Goal: Information Seeking & Learning: Learn about a topic

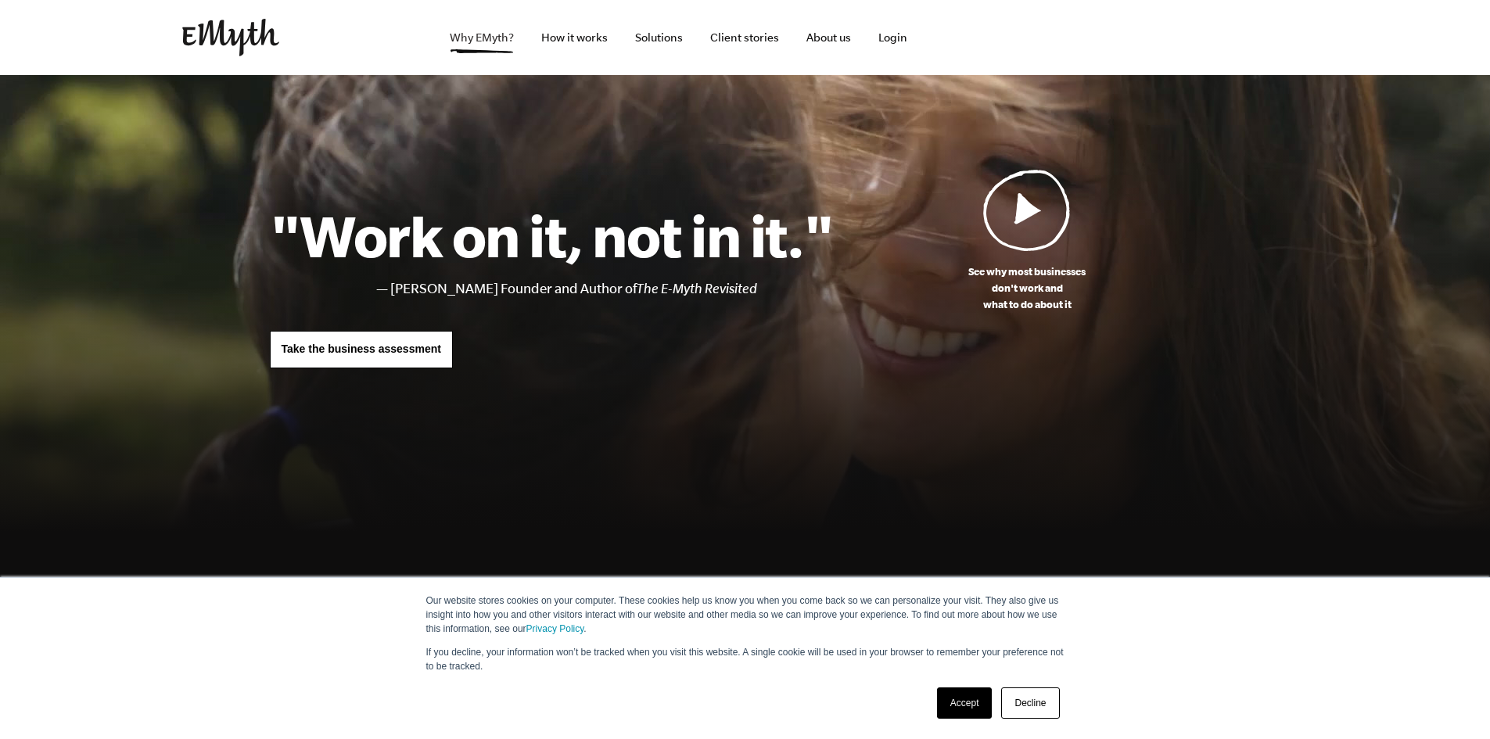
click at [503, 39] on link "Why EMyth?" at bounding box center [481, 37] width 89 height 75
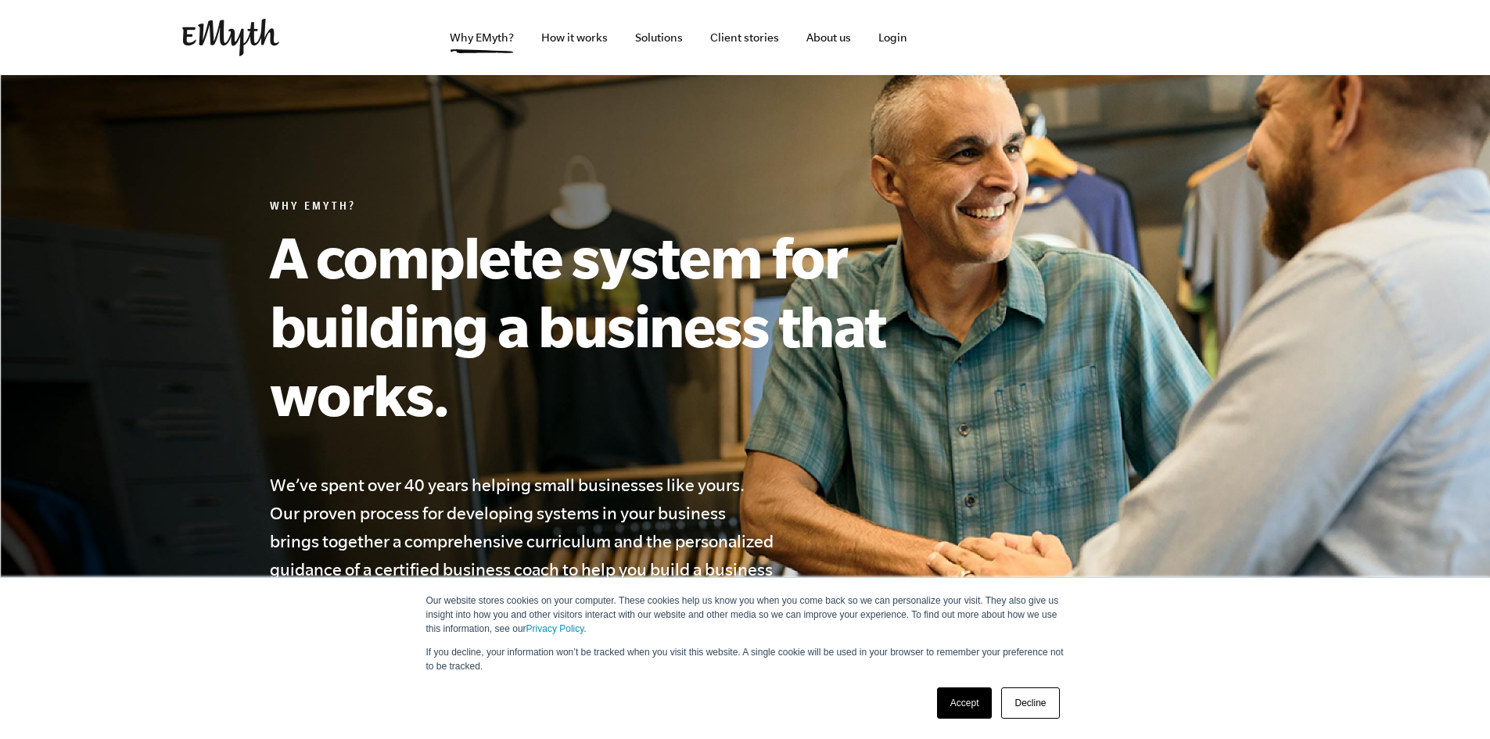
click at [1018, 703] on link "Decline" at bounding box center [1030, 703] width 58 height 31
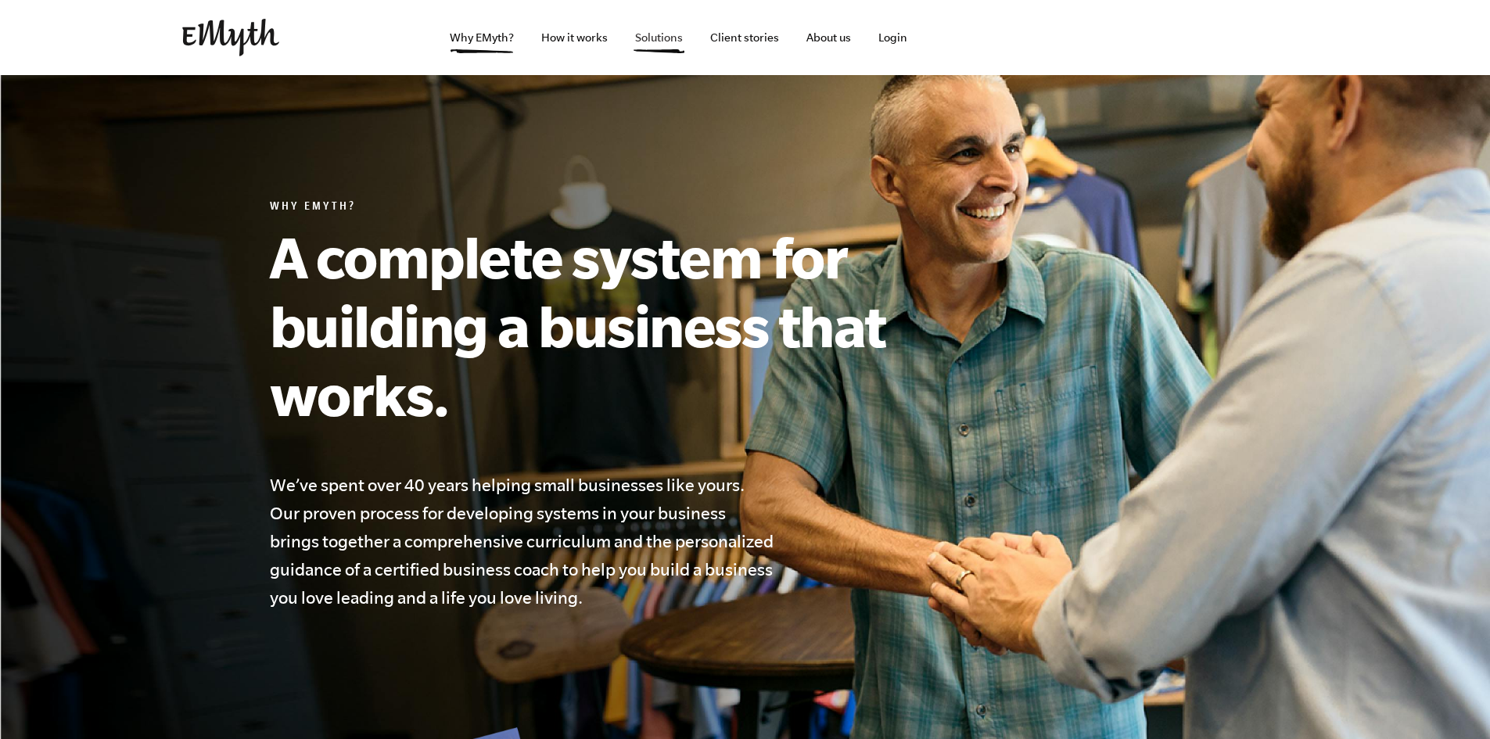
click at [668, 37] on link "Solutions" at bounding box center [659, 37] width 73 height 75
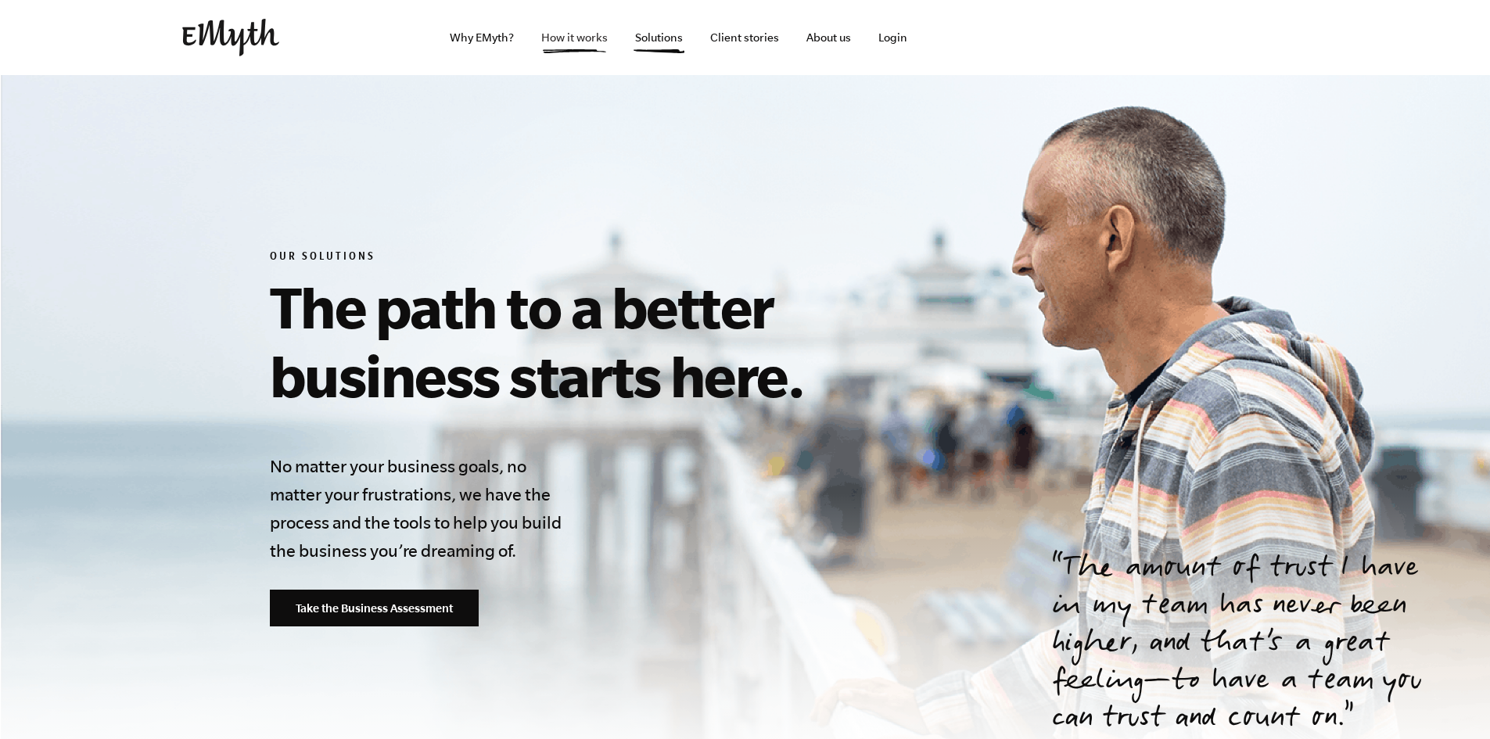
click at [573, 38] on link "How it works" at bounding box center [575, 37] width 92 height 75
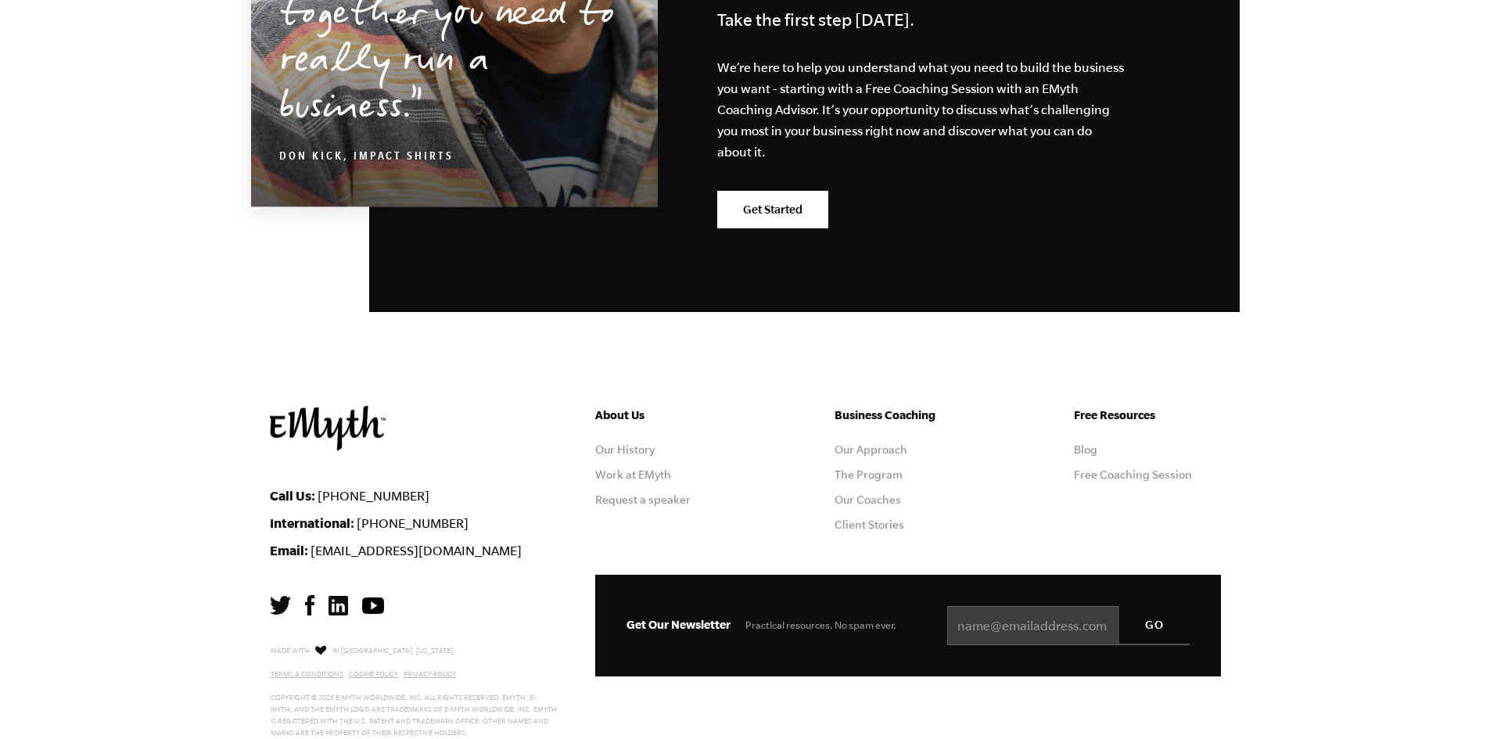
scroll to position [7689, 0]
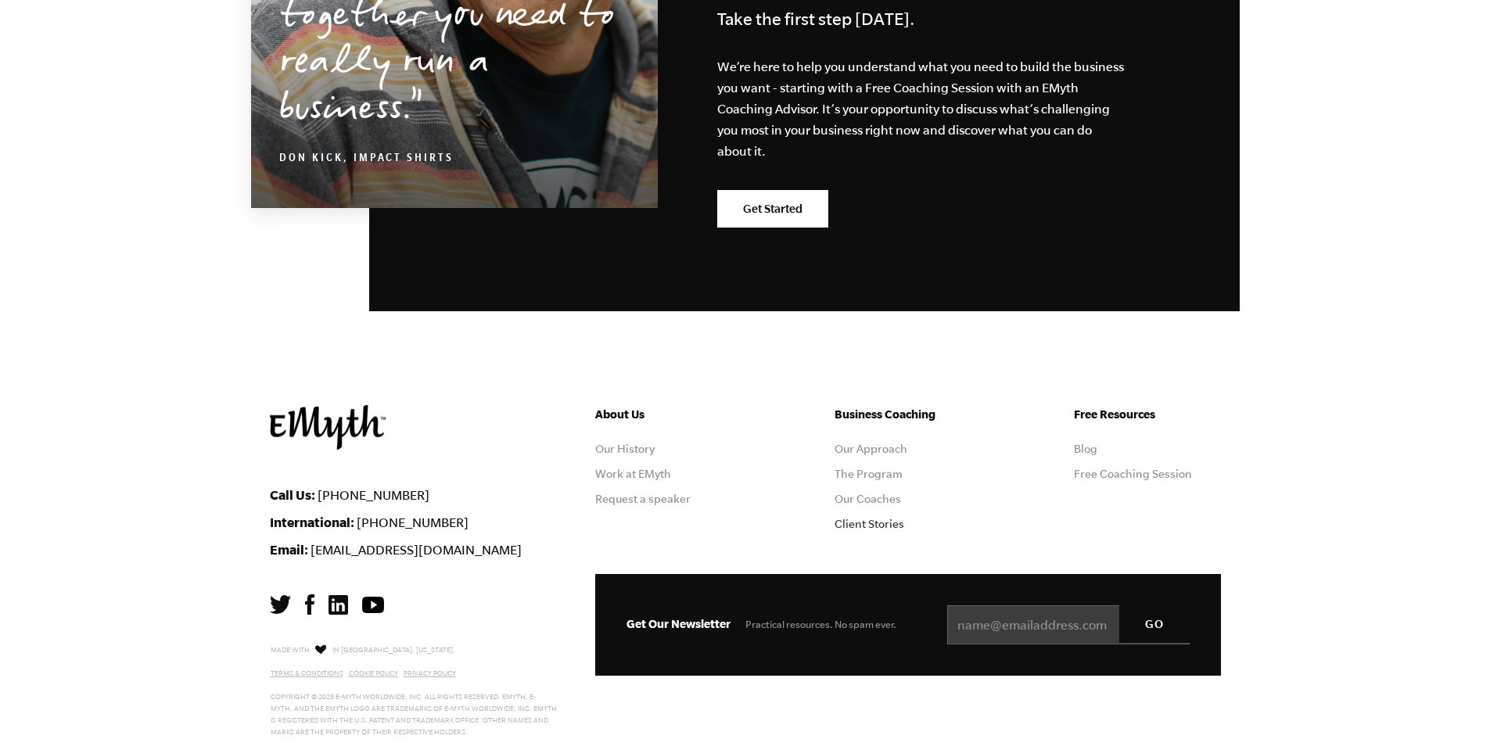
click at [893, 518] on link "Client Stories" at bounding box center [870, 524] width 70 height 13
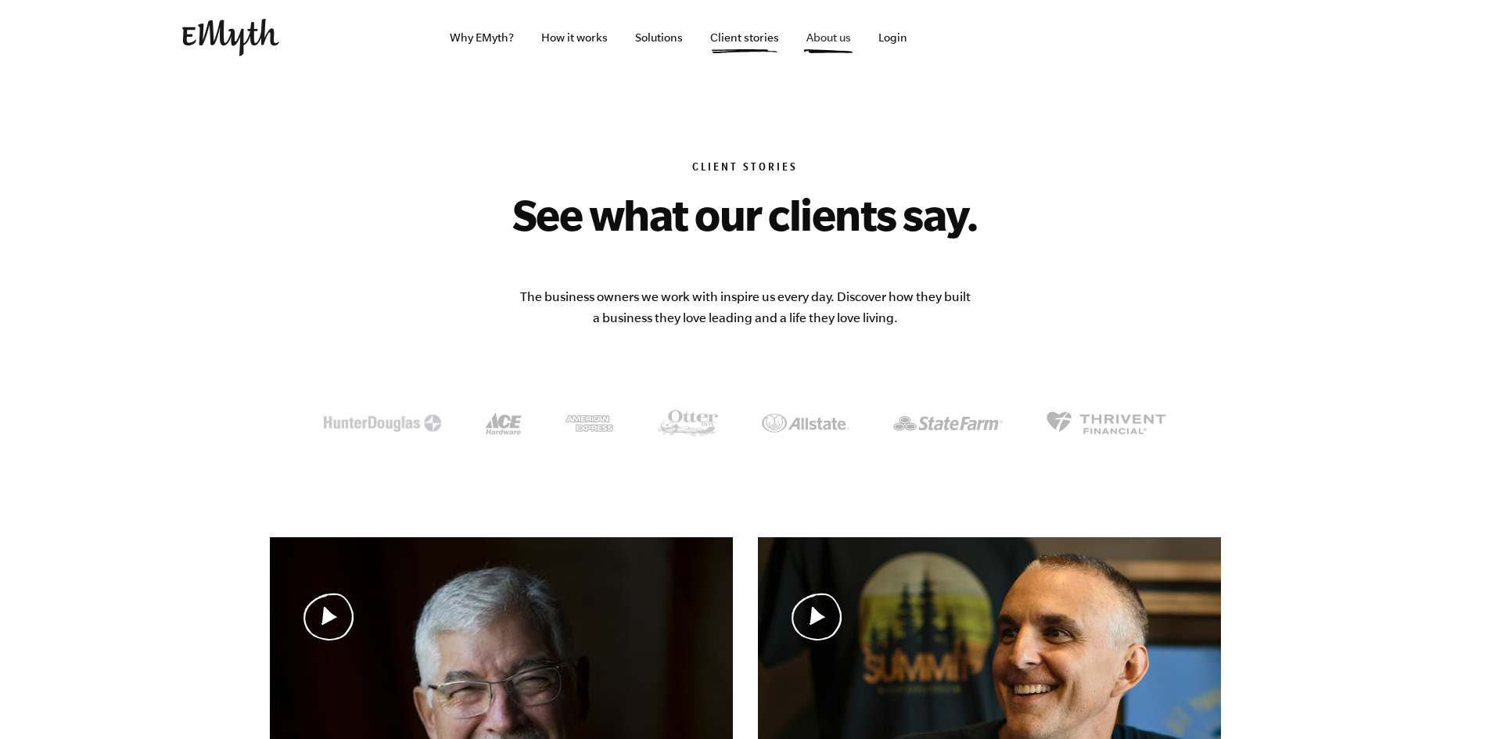
click at [829, 40] on link "About us" at bounding box center [829, 37] width 70 height 75
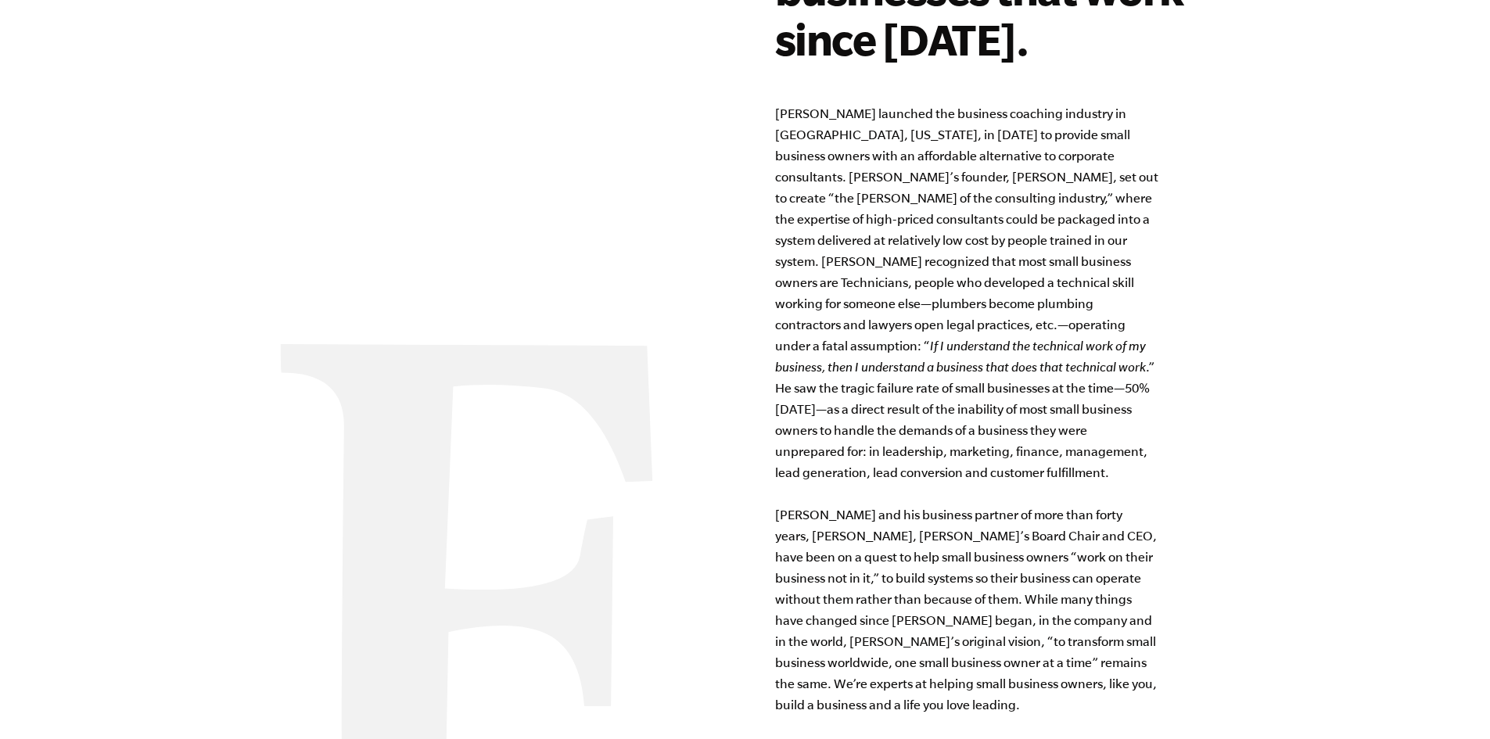
scroll to position [1304, 0]
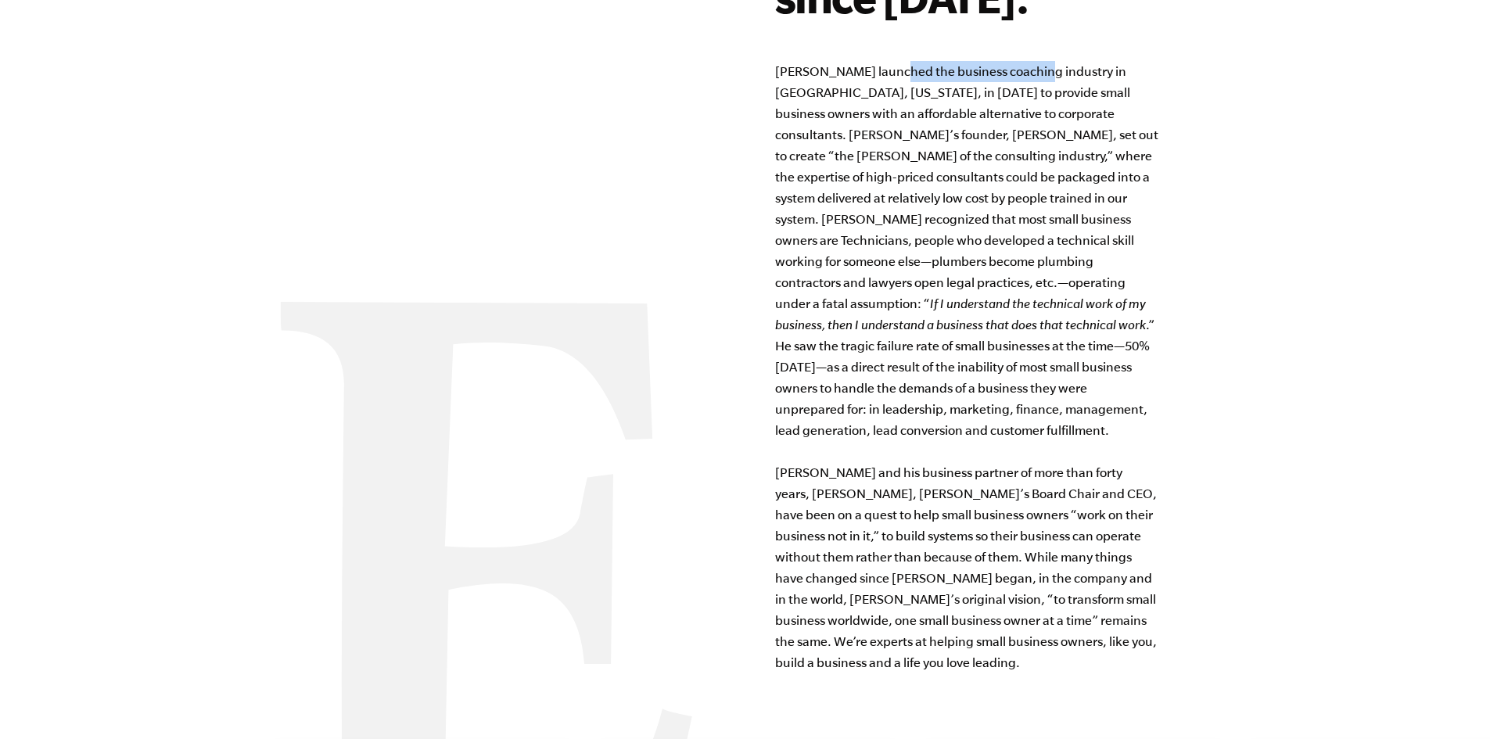
drag, startPoint x: 1036, startPoint y: 72, endPoint x: 893, endPoint y: 68, distance: 142.4
click at [893, 68] on p "EMyth launched the business coaching industry in San Mateo, California, in 1977…" at bounding box center [966, 367] width 383 height 612
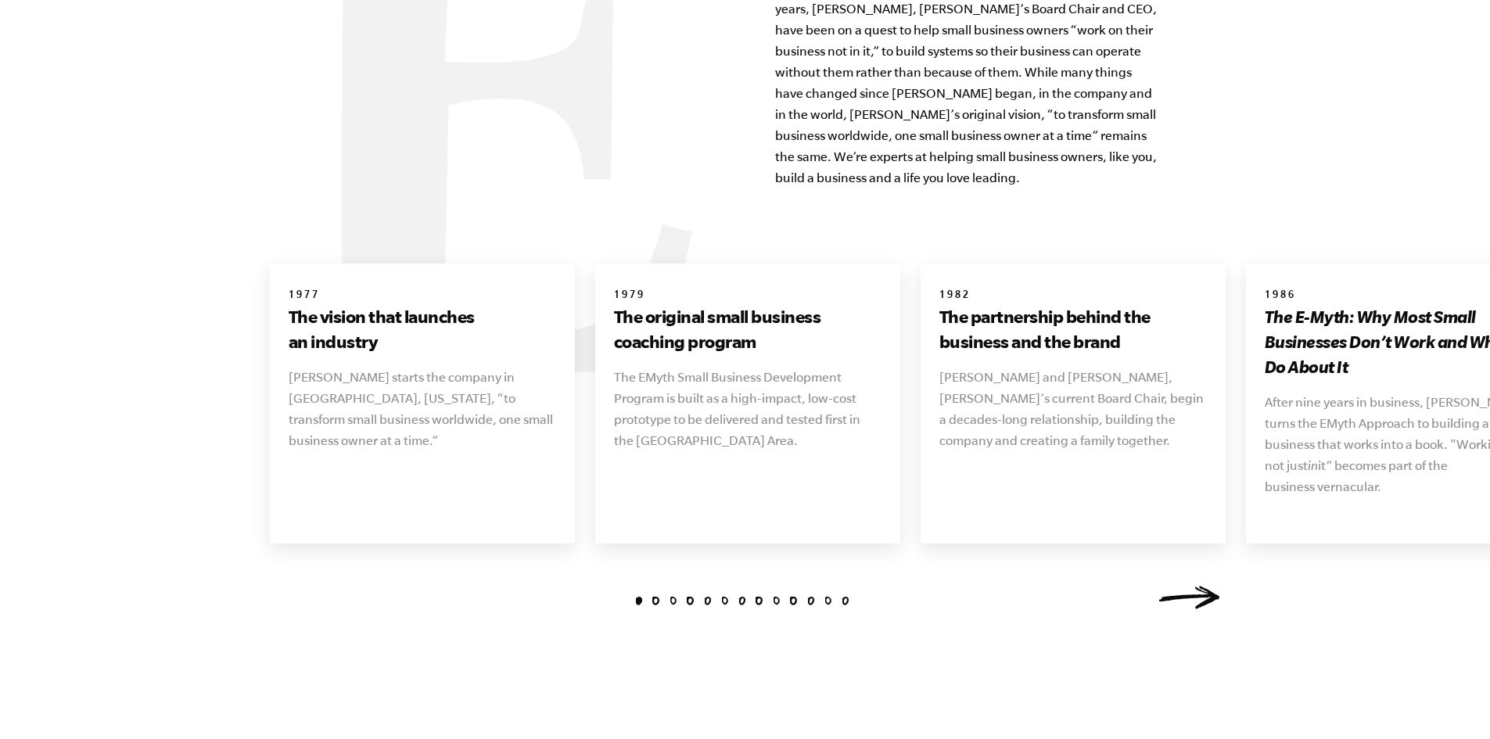
scroll to position [1825, 0]
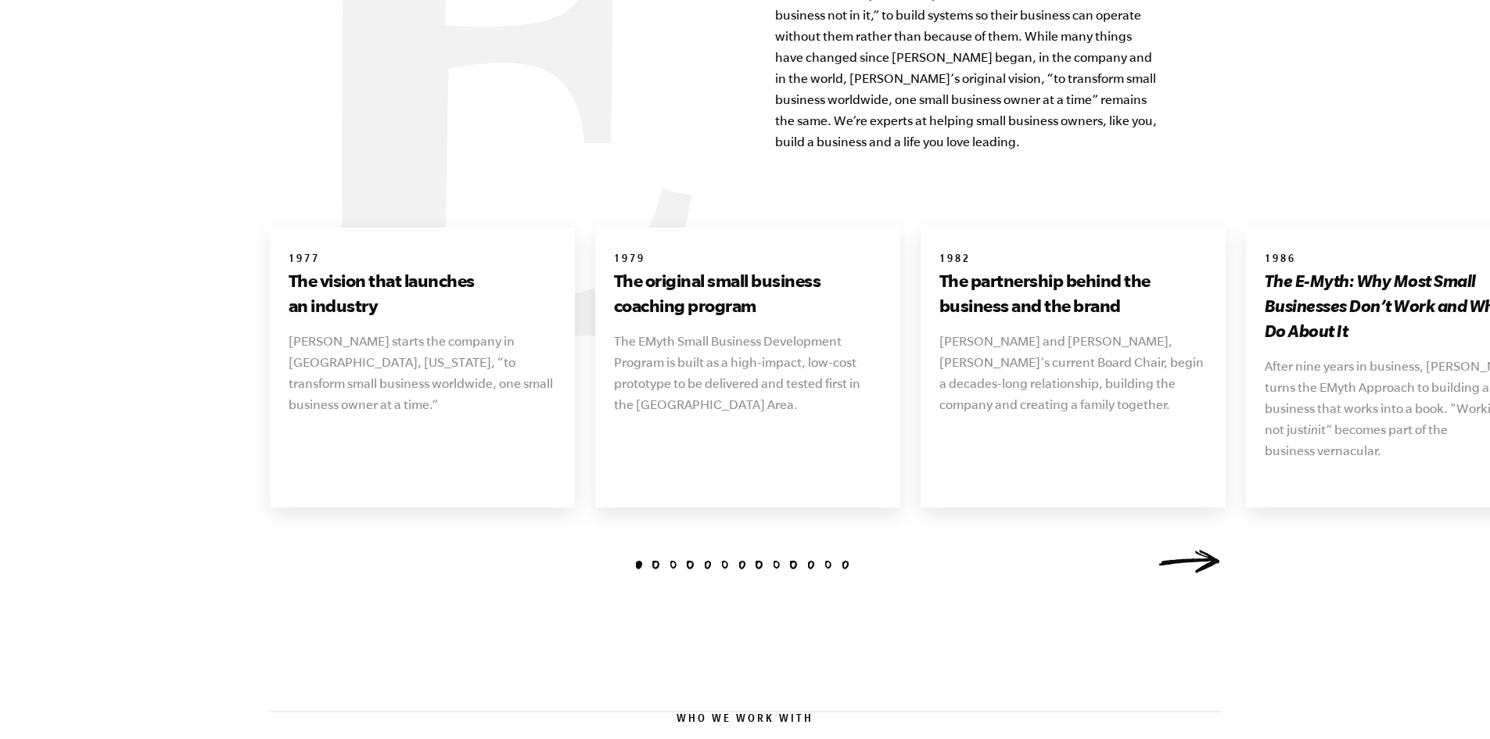
click at [1200, 550] on link "Next" at bounding box center [1189, 561] width 63 height 23
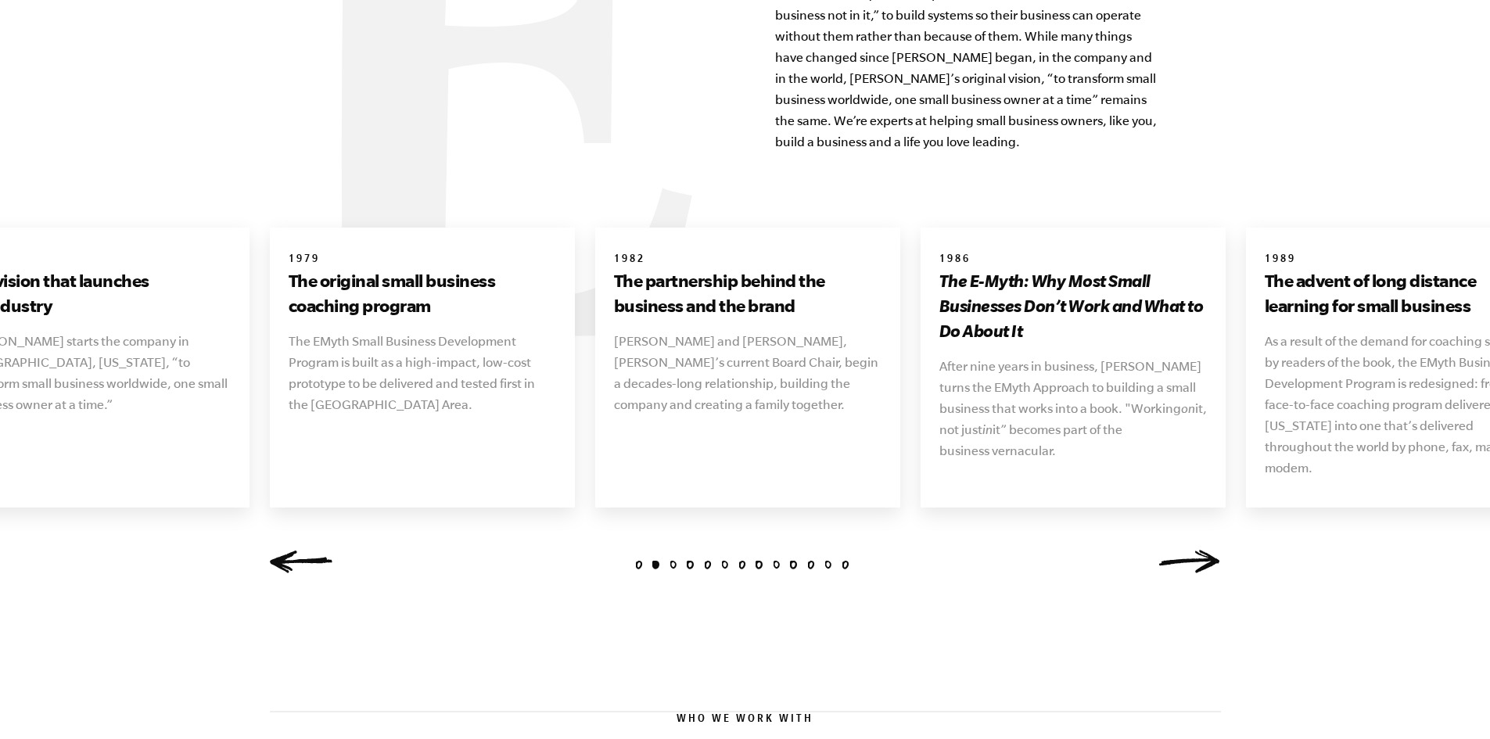
click at [1200, 550] on link "Next" at bounding box center [1189, 561] width 63 height 23
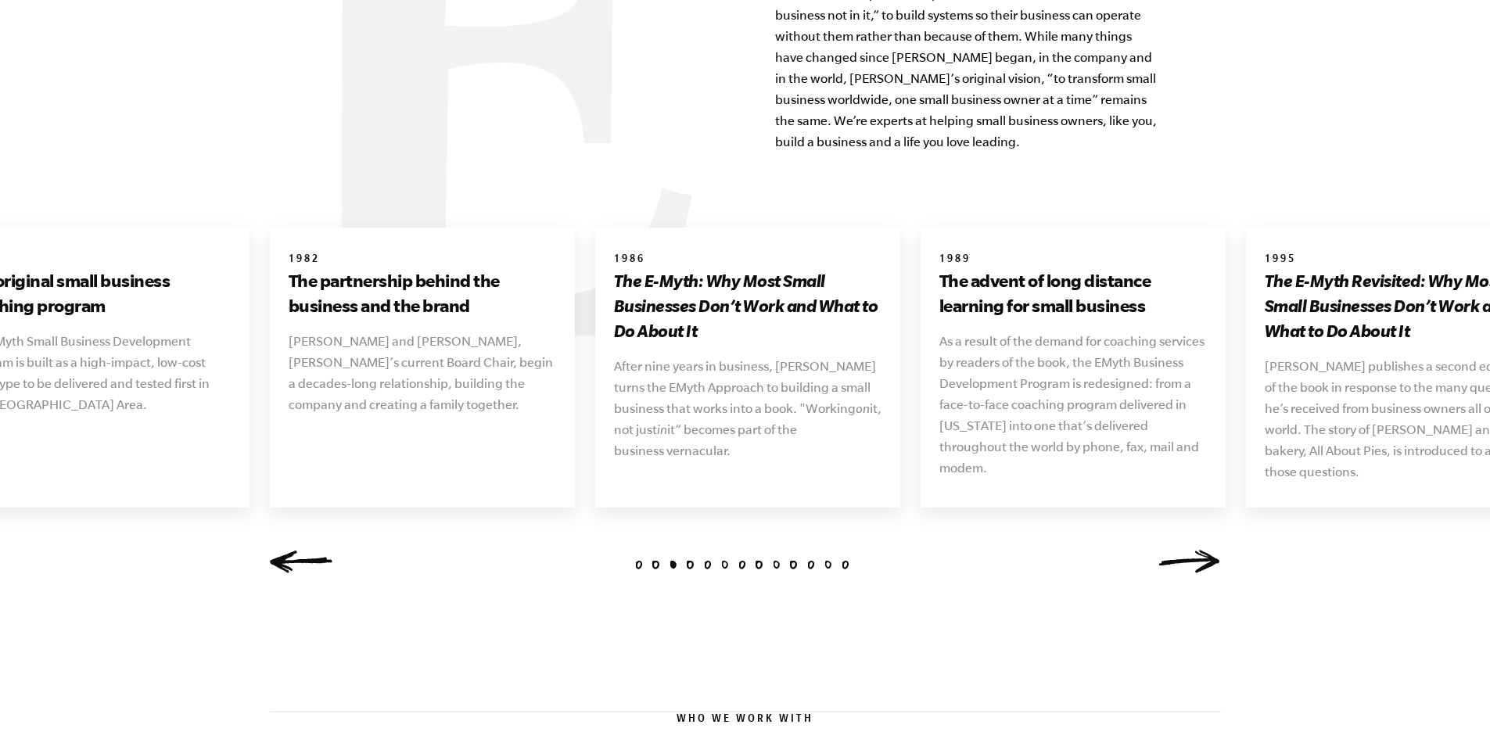
click at [1200, 550] on link "Next" at bounding box center [1189, 561] width 63 height 23
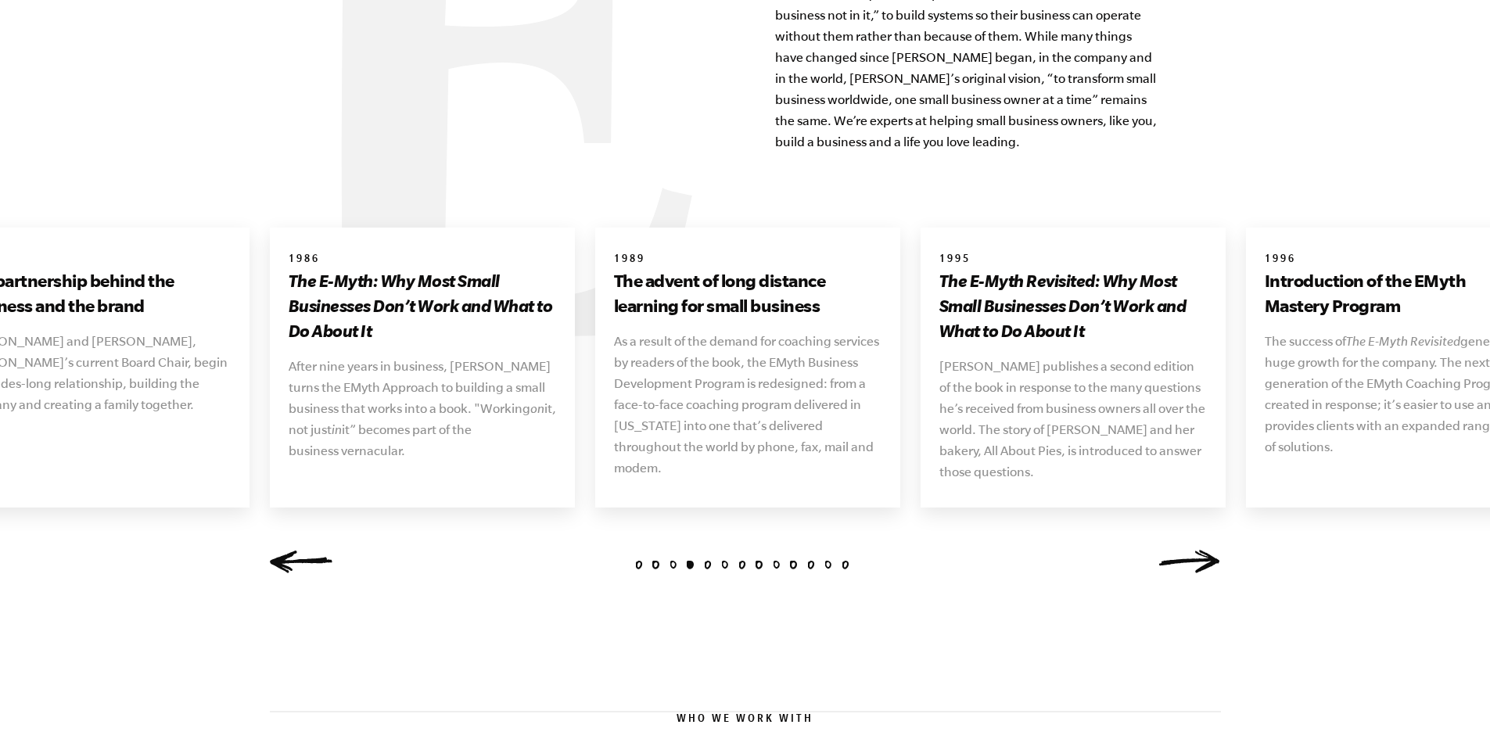
click at [1200, 550] on link "Next" at bounding box center [1189, 561] width 63 height 23
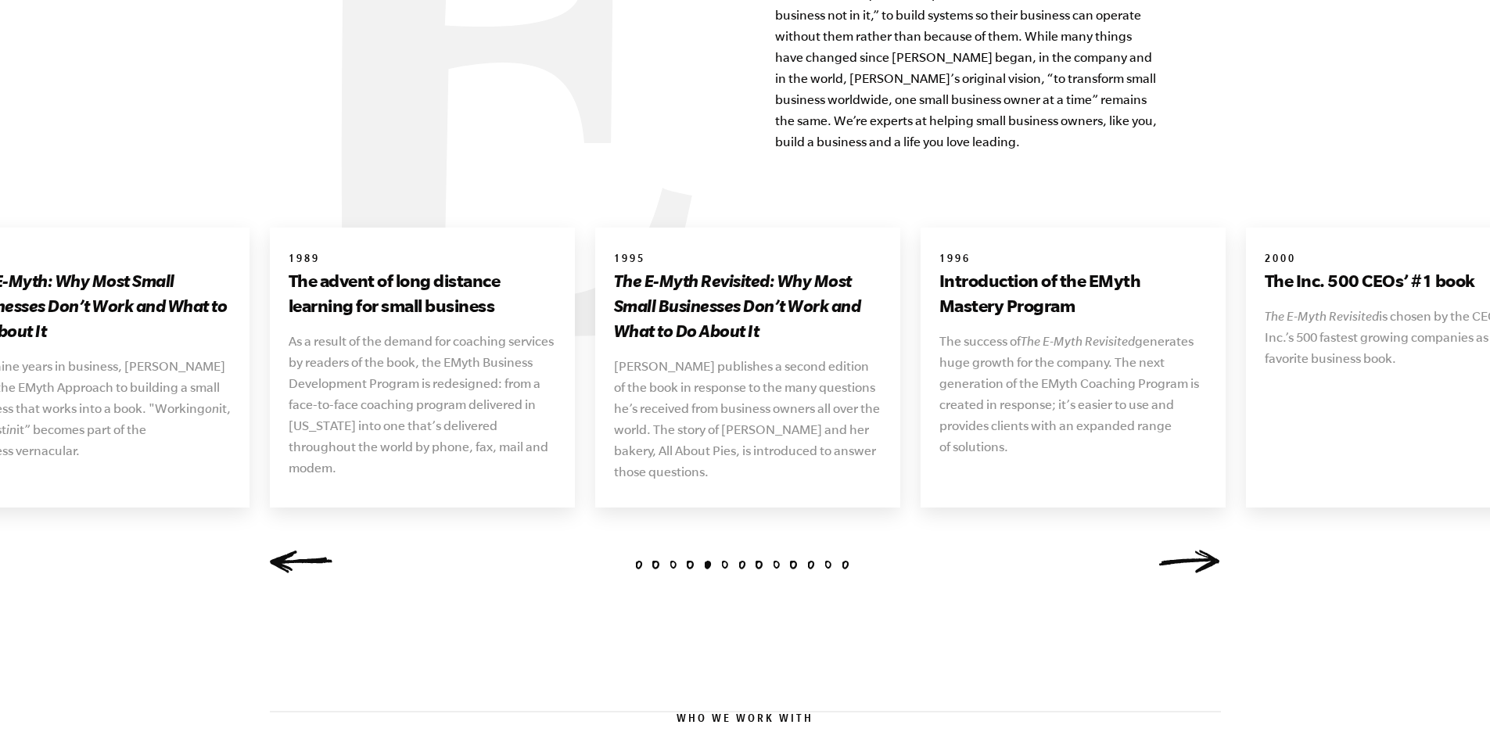
click at [1200, 550] on link "Next" at bounding box center [1189, 561] width 63 height 23
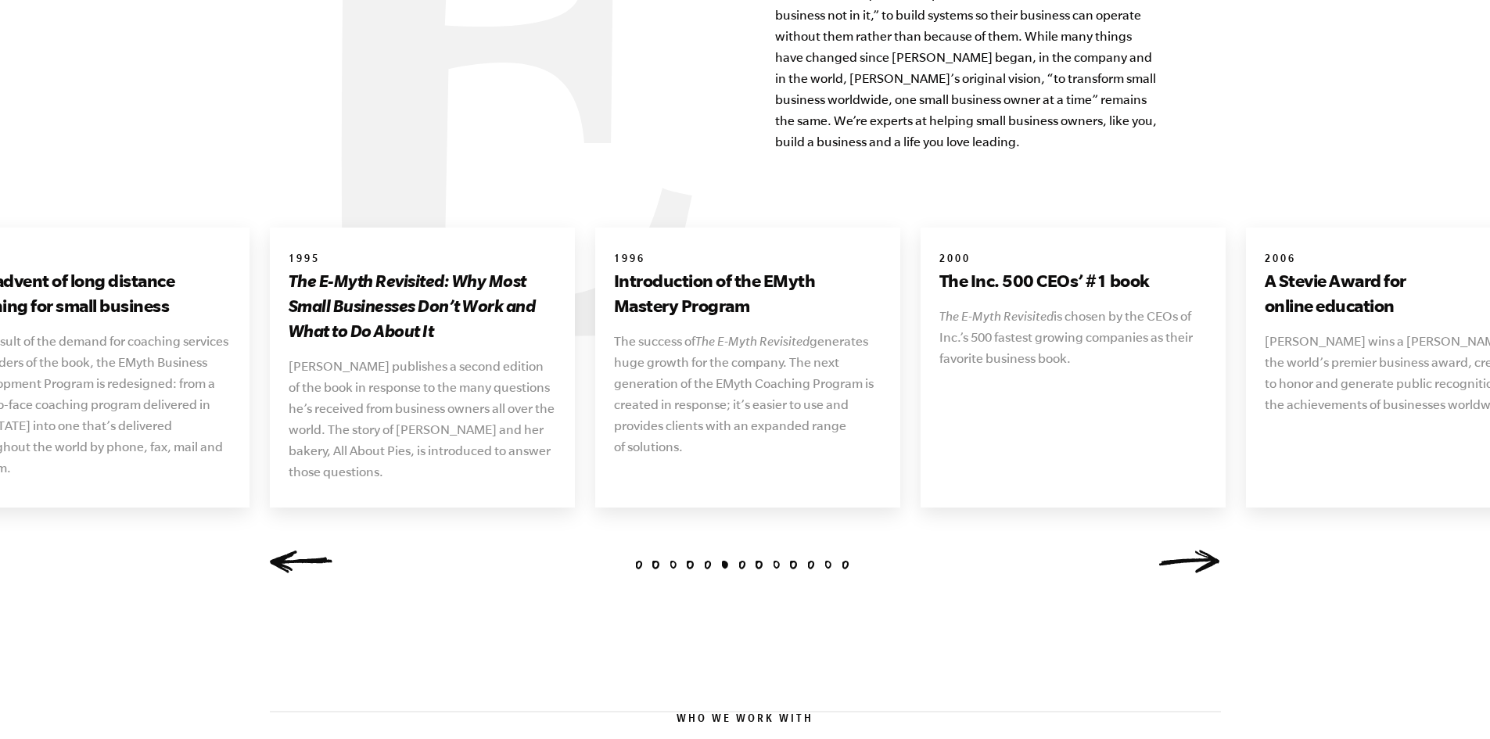
click at [1200, 550] on link "Next" at bounding box center [1189, 561] width 63 height 23
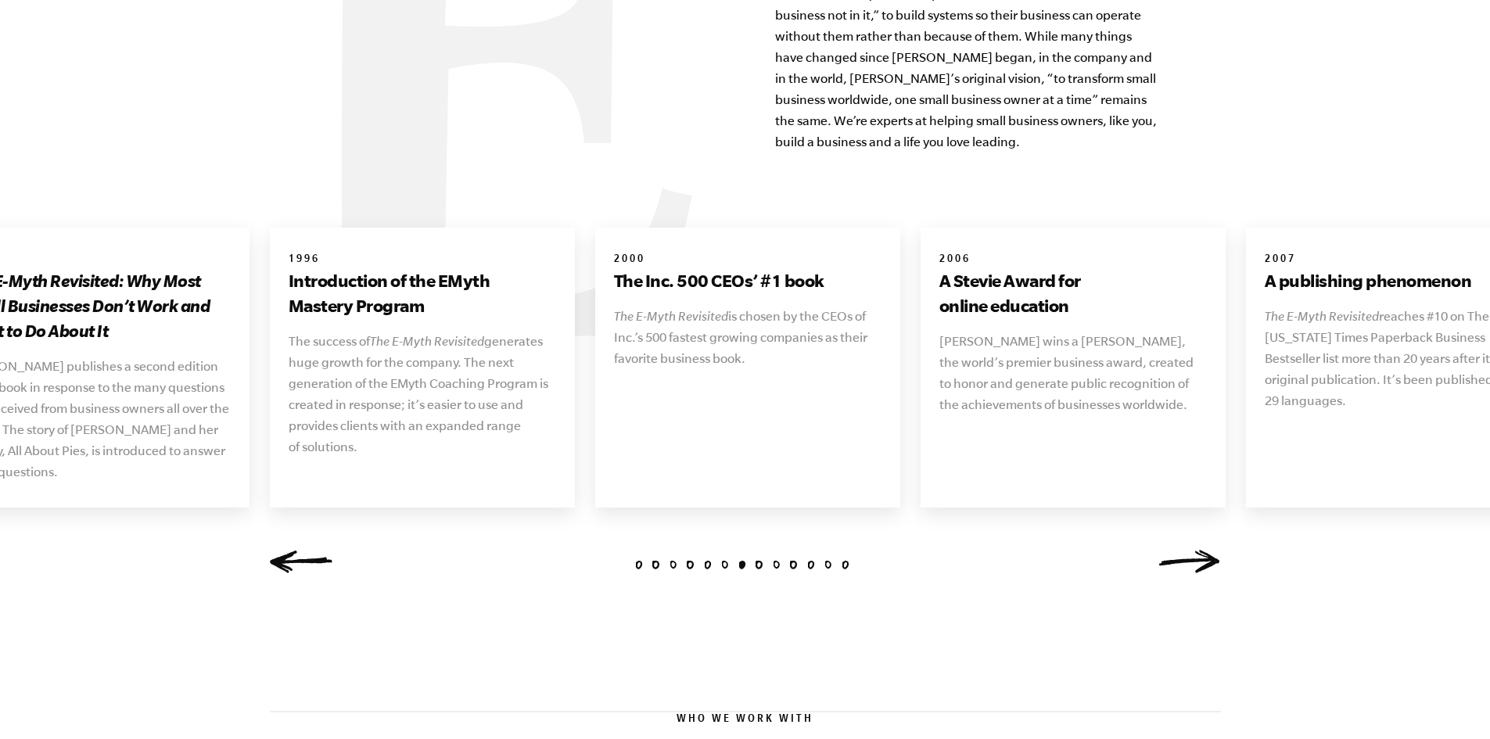
click at [1200, 550] on link "Next" at bounding box center [1189, 561] width 63 height 23
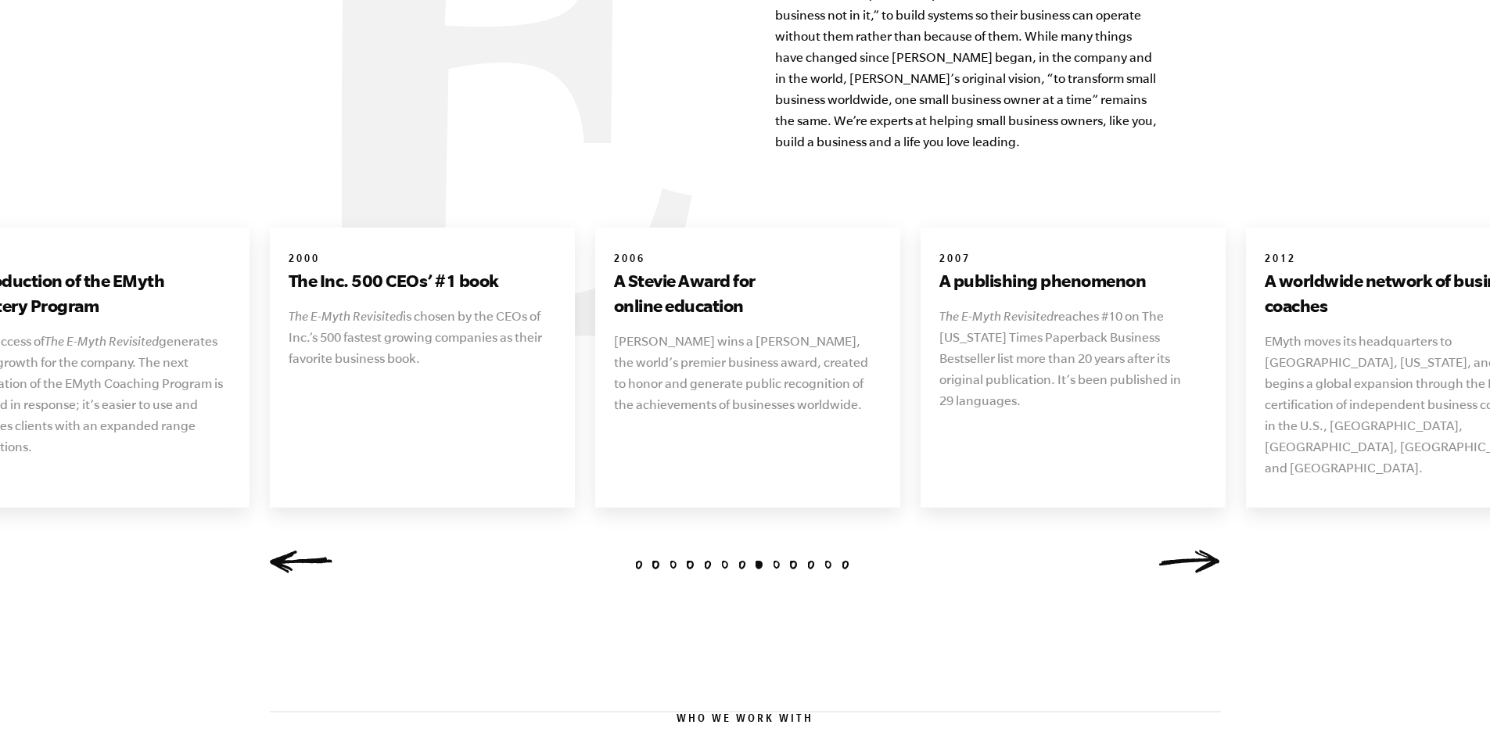
click at [1200, 550] on link "Next" at bounding box center [1189, 561] width 63 height 23
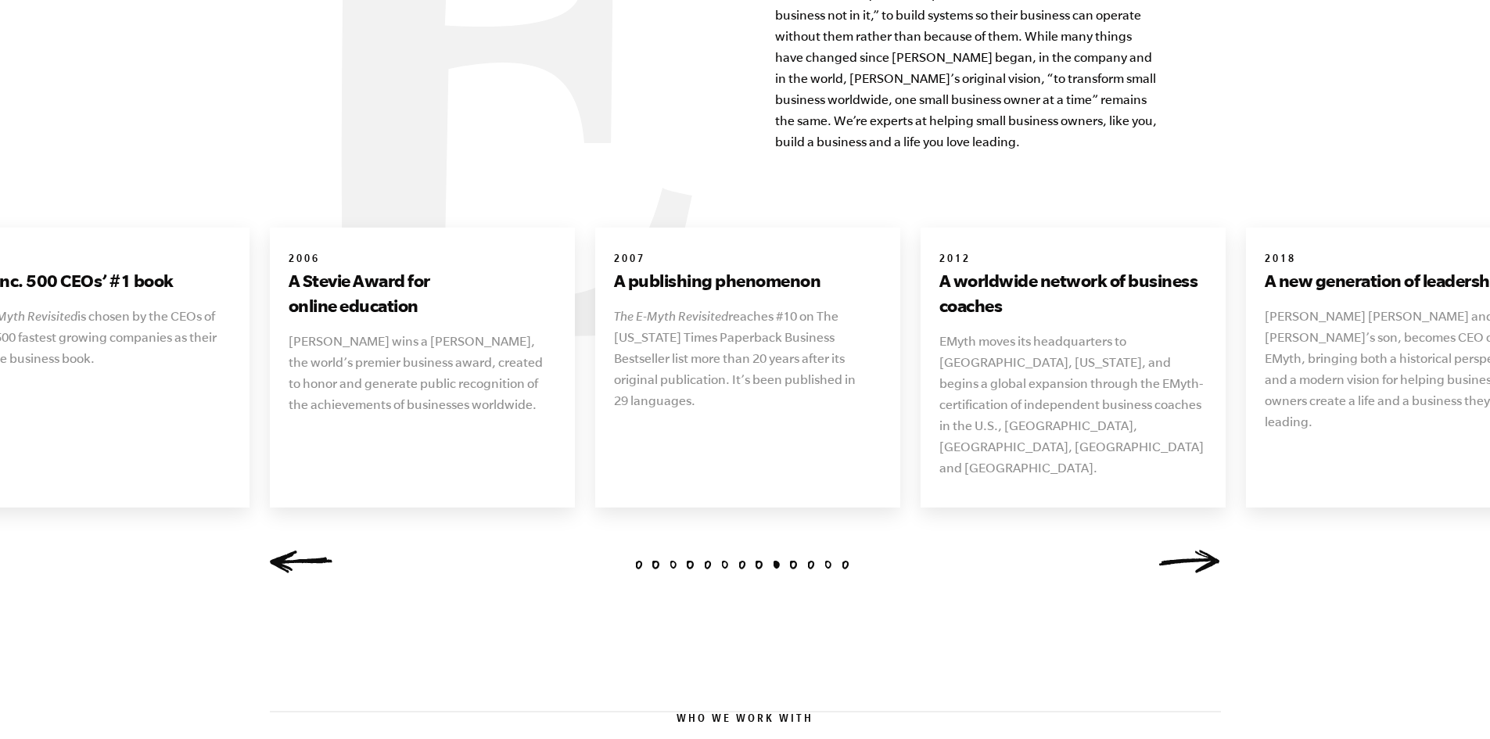
click at [1200, 550] on link "Next" at bounding box center [1189, 561] width 63 height 23
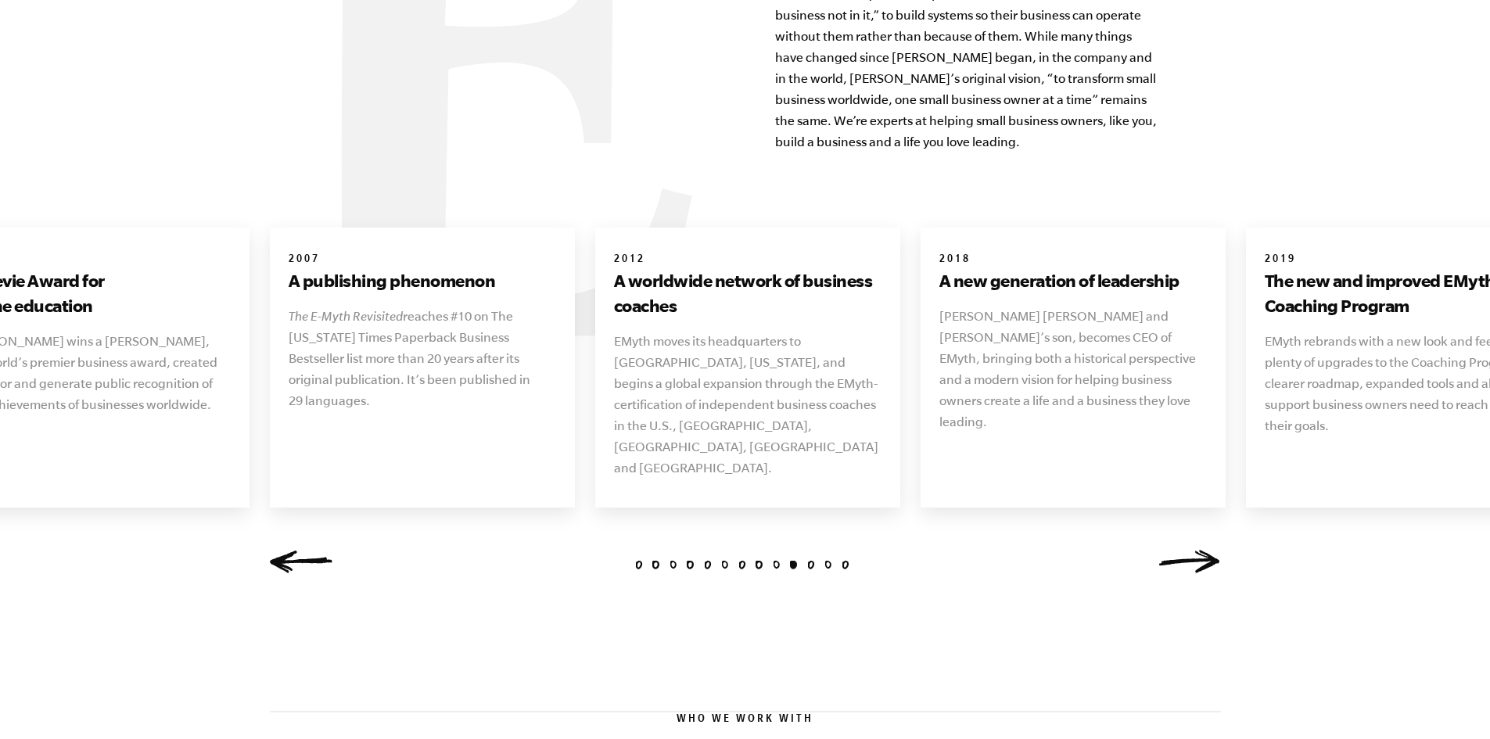
click at [1200, 550] on link "Next" at bounding box center [1189, 561] width 63 height 23
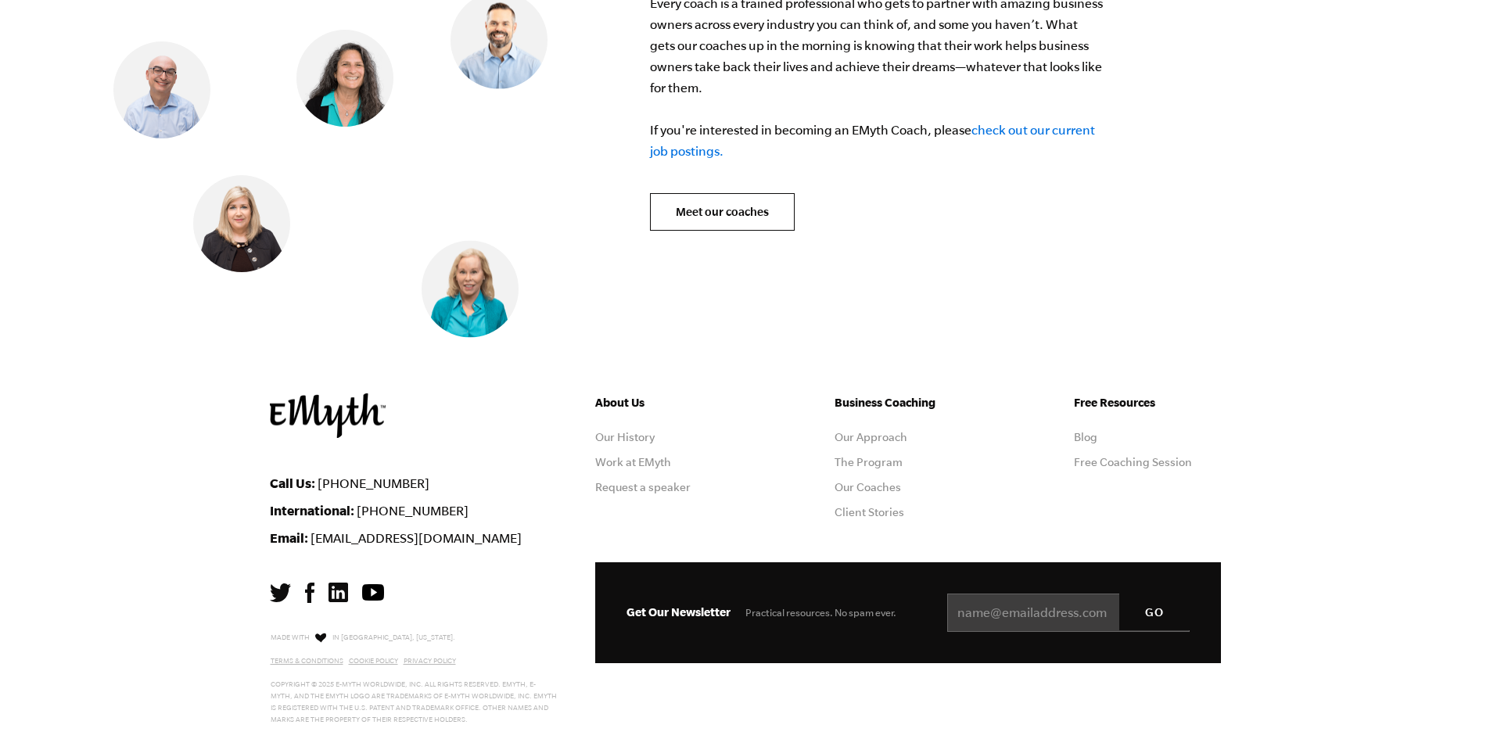
scroll to position [6456, 0]
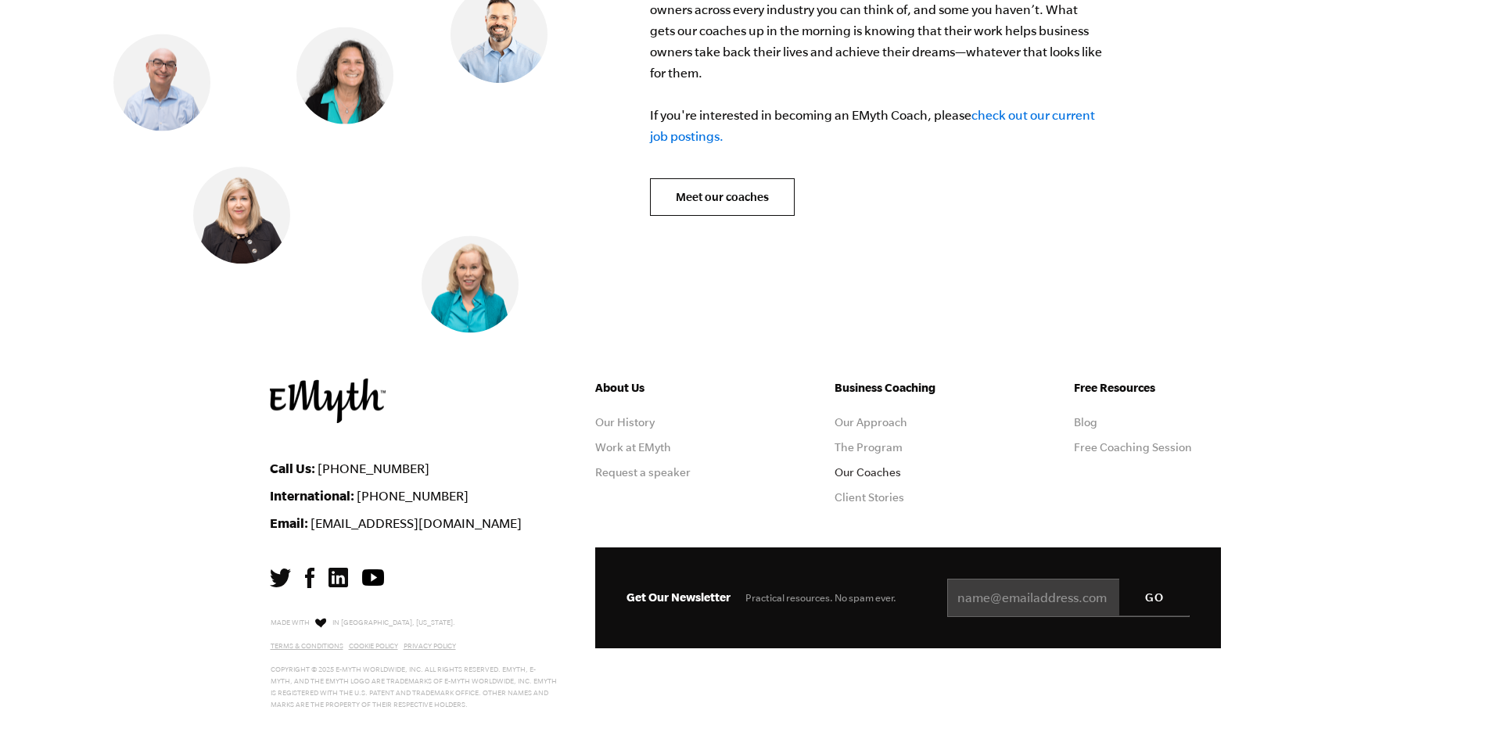
click at [879, 466] on link "Our Coaches" at bounding box center [868, 472] width 66 height 13
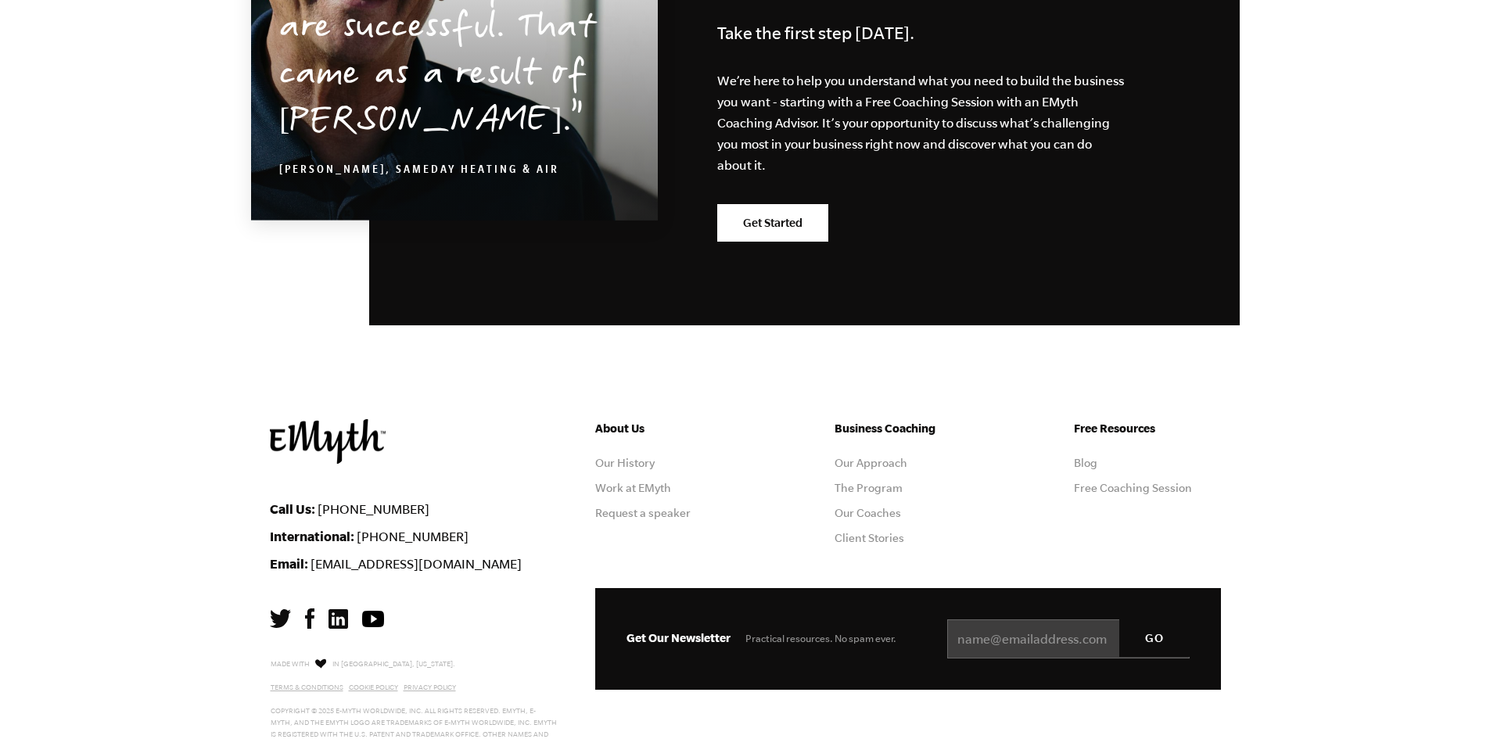
scroll to position [2751, 0]
